Goal: Task Accomplishment & Management: Complete application form

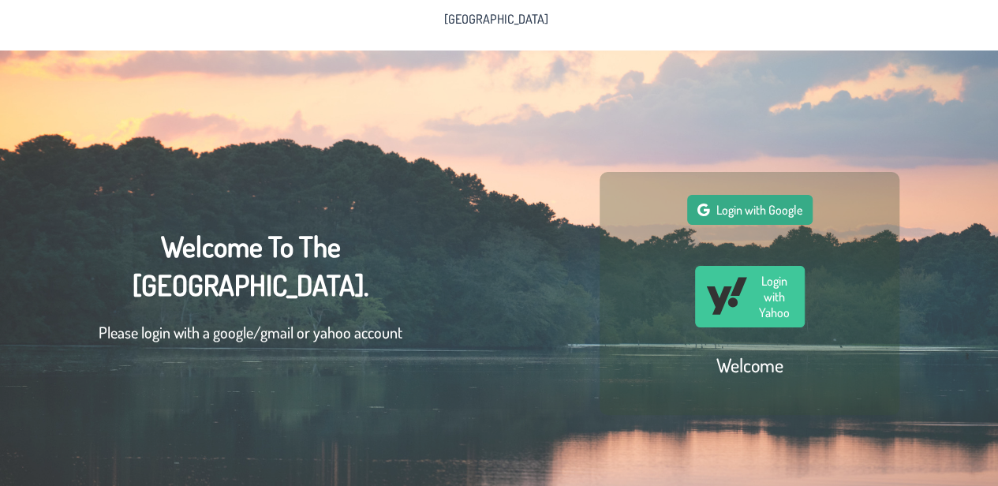
click at [786, 216] on span "Login with Google" at bounding box center [760, 210] width 86 height 16
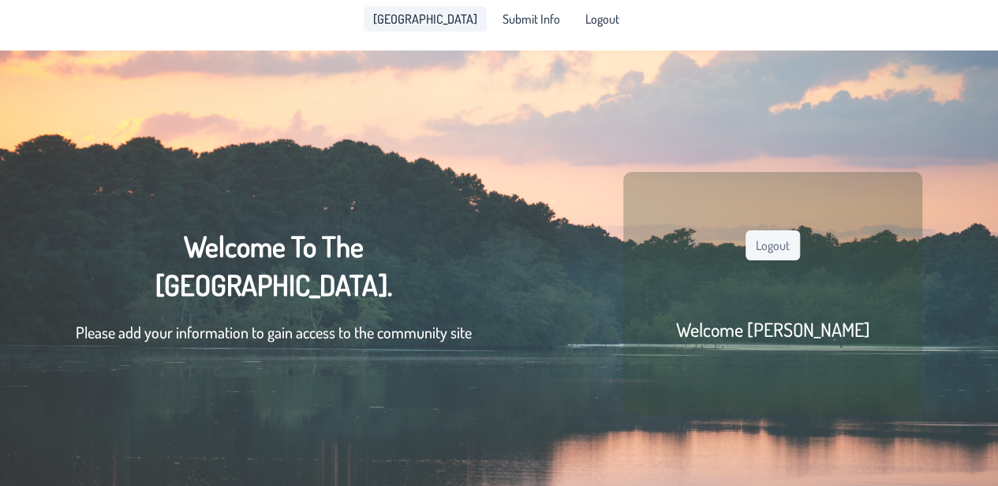
click at [425, 15] on span "[GEOGRAPHIC_DATA]" at bounding box center [425, 19] width 104 height 13
click at [526, 17] on span "Submit Info" at bounding box center [532, 19] width 58 height 13
click at [786, 248] on button "Logout" at bounding box center [773, 245] width 54 height 30
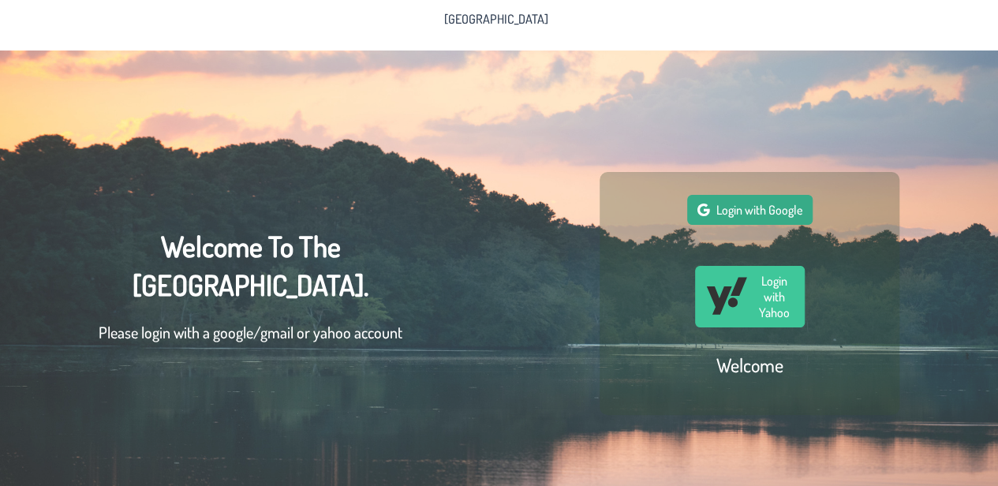
click at [785, 225] on button "Login with Google" at bounding box center [749, 210] width 125 height 30
